Goal: Obtain resource: Obtain resource

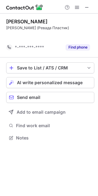
scroll to position [124, 98]
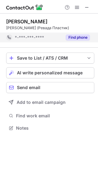
click at [70, 34] on div "Find phone" at bounding box center [76, 38] width 28 height 10
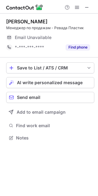
scroll to position [134, 98]
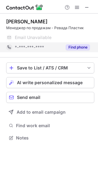
click at [71, 45] on button "Find phone" at bounding box center [77, 47] width 24 height 6
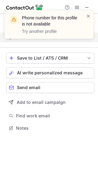
scroll to position [124, 98]
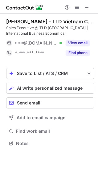
scroll to position [139, 98]
click at [85, 6] on span at bounding box center [86, 7] width 5 height 5
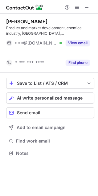
scroll to position [139, 98]
